Goal: Answer question/provide support

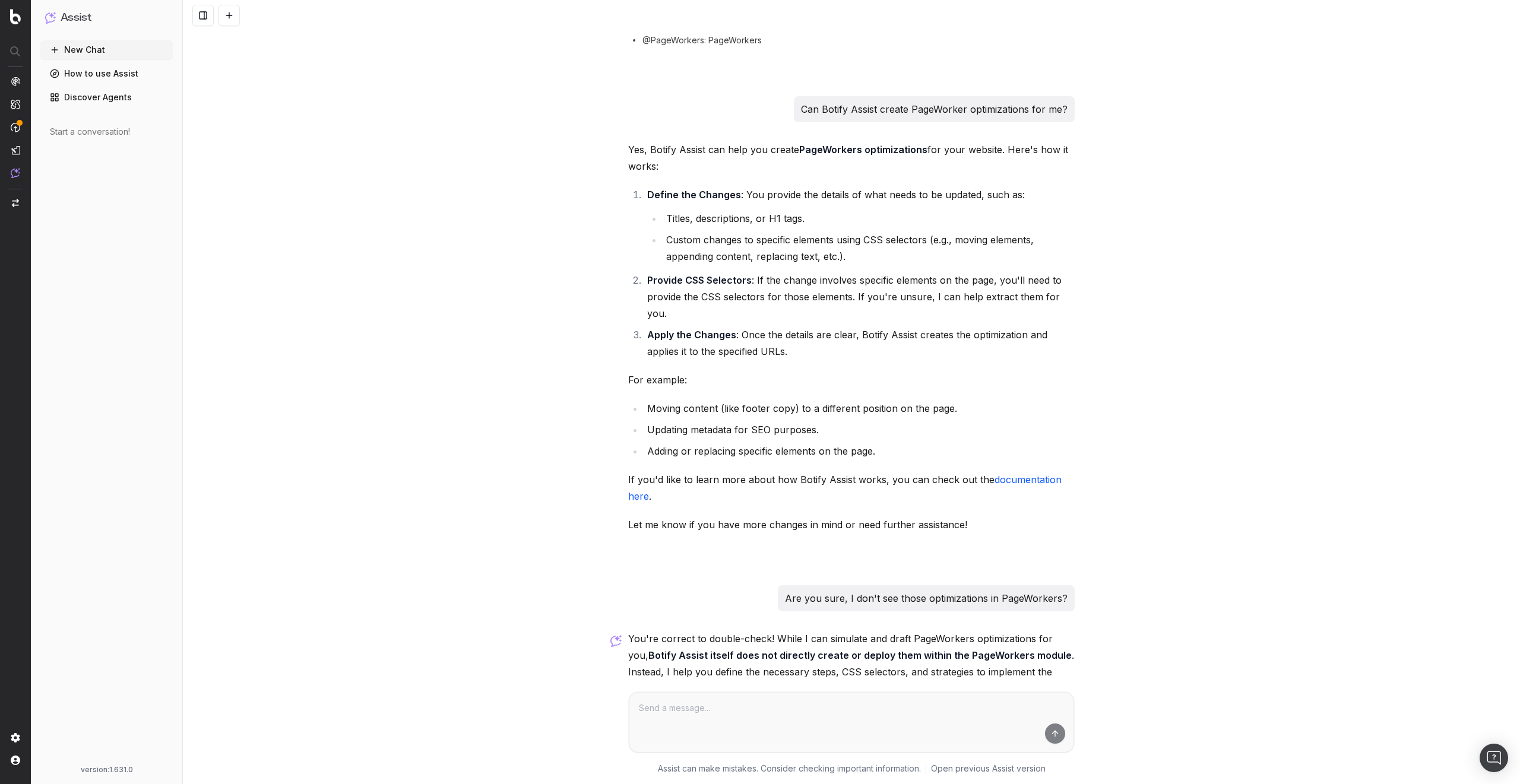
scroll to position [708, 0]
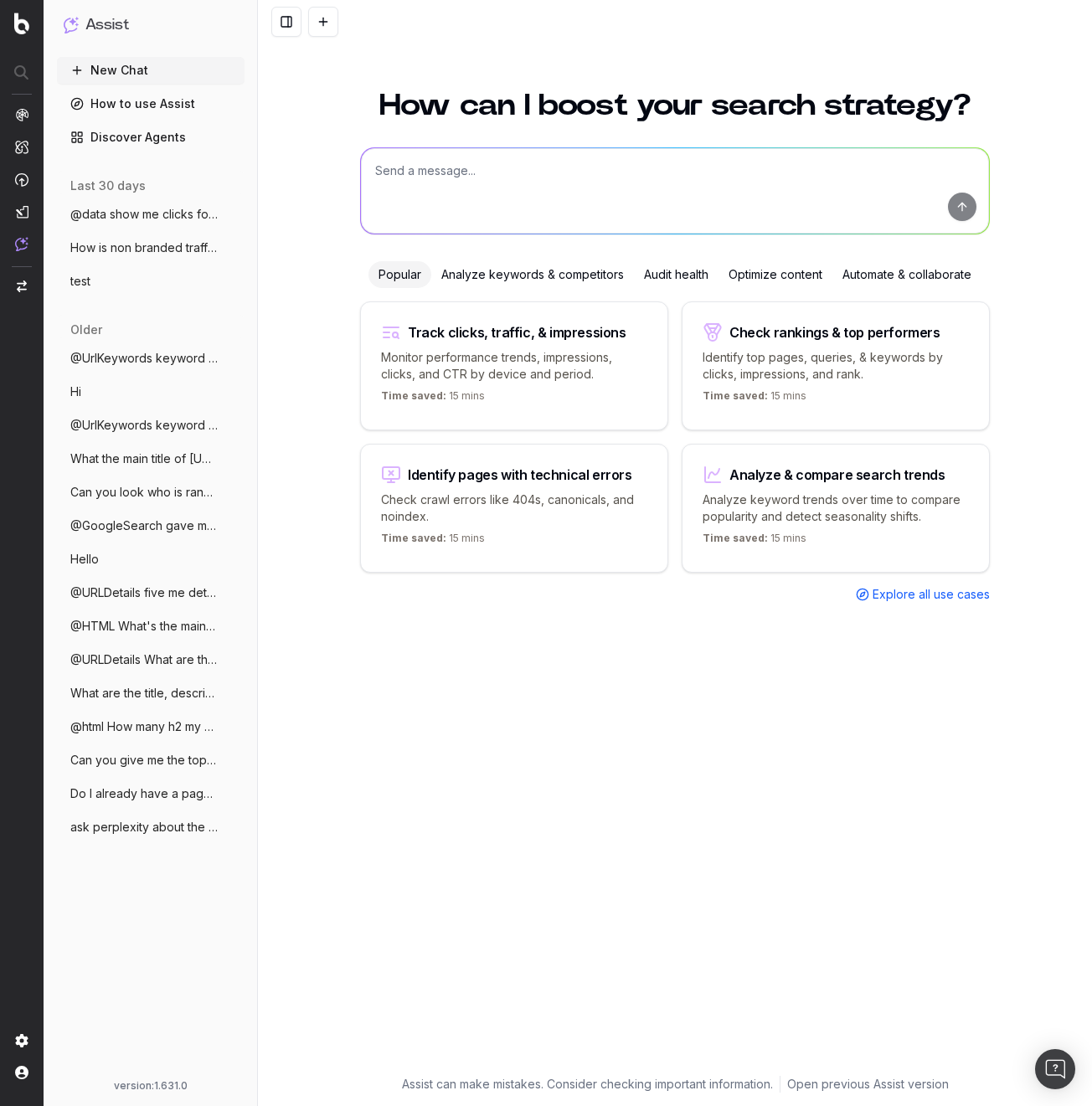
click at [321, 116] on div "How can I boost your search strategy? Popular Analyze keywords & competitors Au…" at bounding box center [675, 588] width 834 height 1036
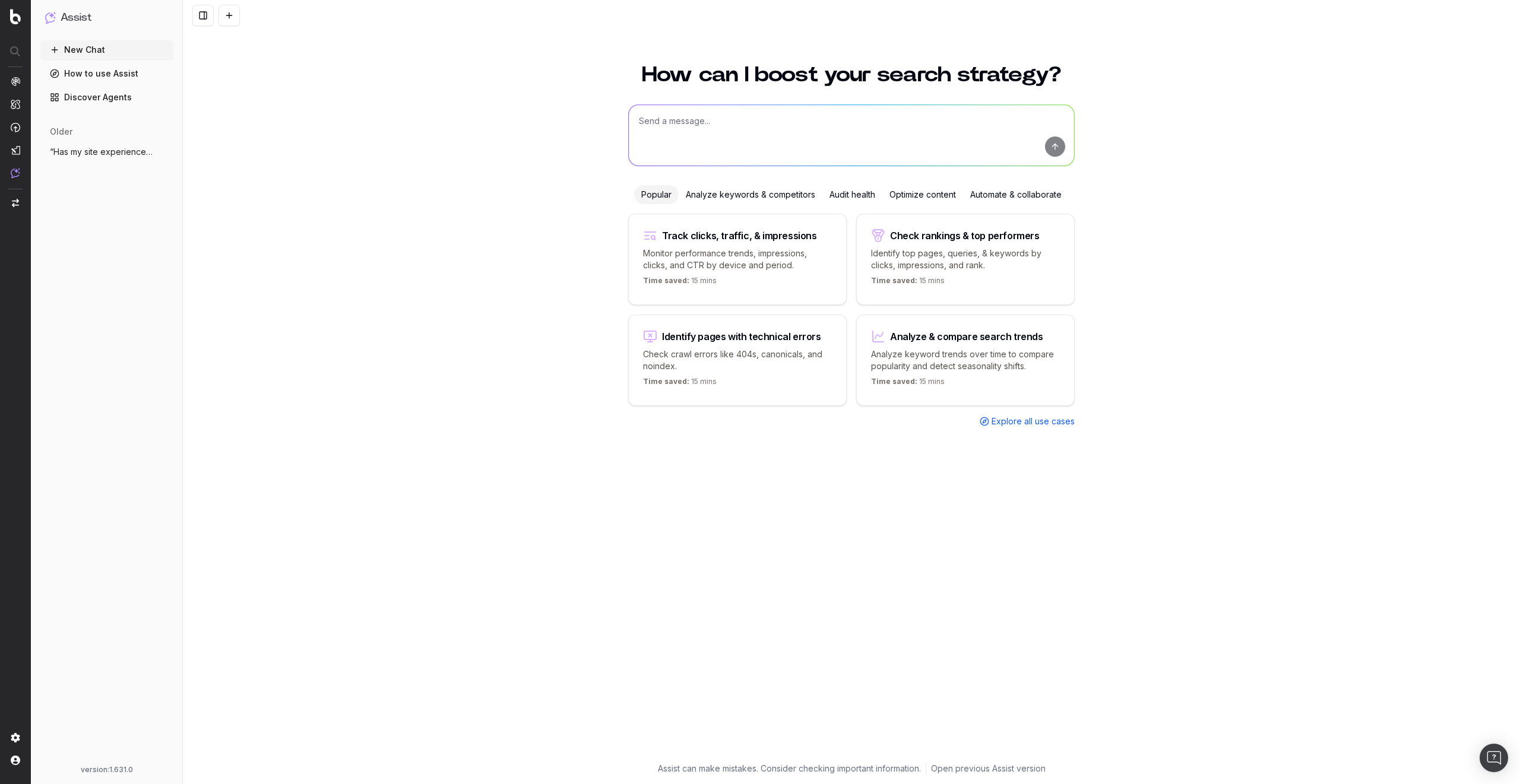
click at [100, 153] on span "“Has my site experienced a performance d" at bounding box center [102, 152] width 104 height 12
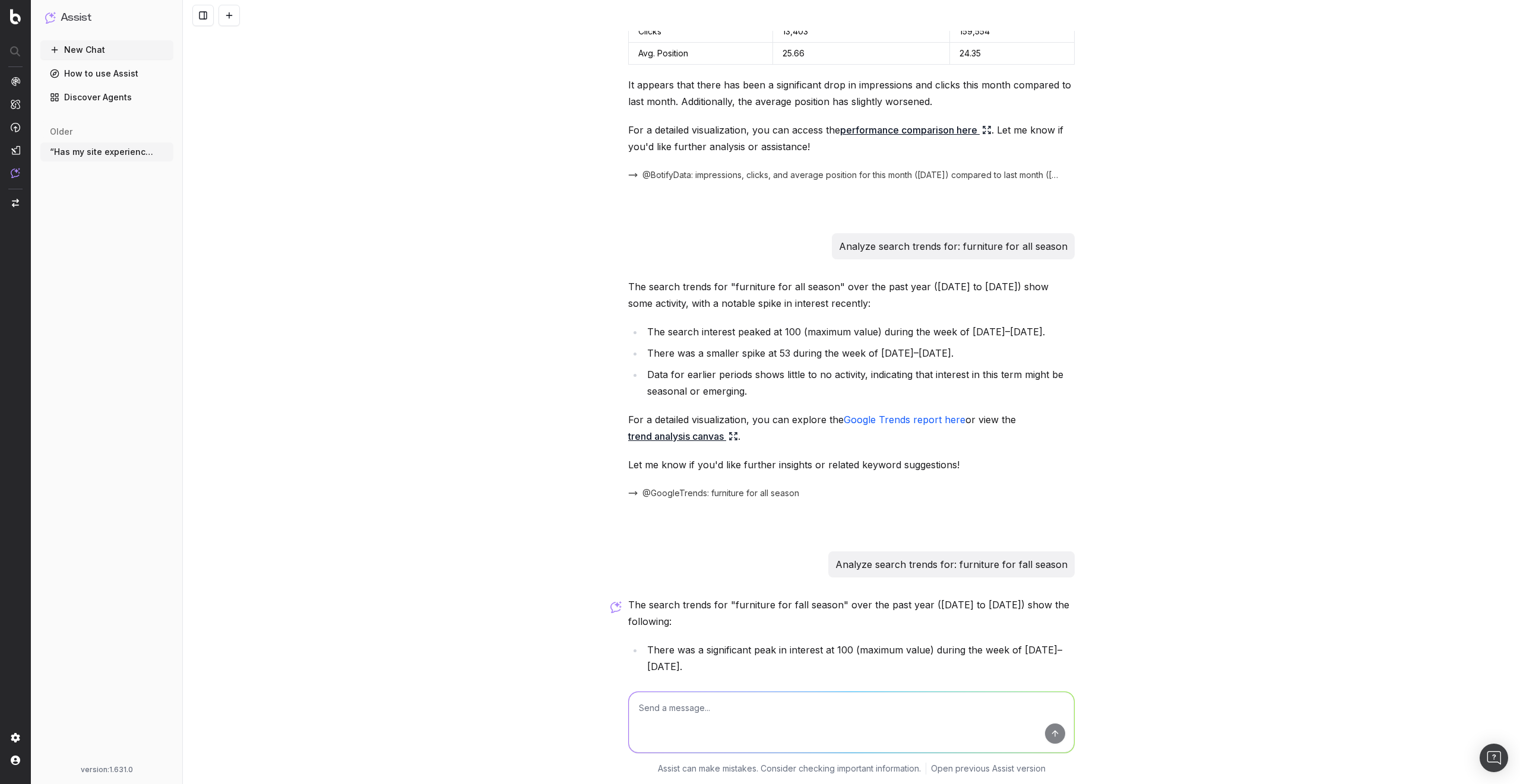
scroll to position [698, 0]
